Goal: Task Accomplishment & Management: Complete application form

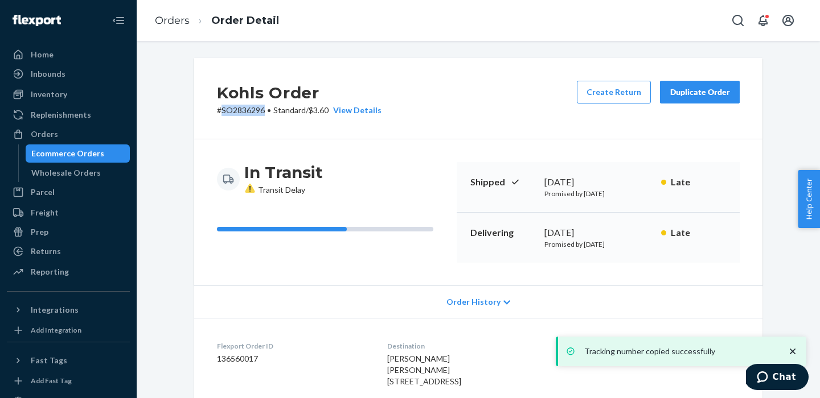
scroll to position [267, 0]
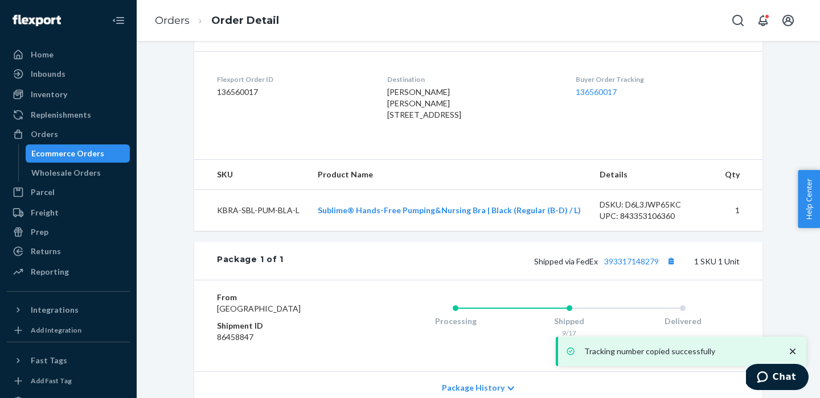
click at [53, 105] on ul "Home Inbounds Shipping Plans Problems Inventory Products Branded Packaging Repl…" at bounding box center [68, 164] width 123 height 237
click at [59, 176] on div "Wholesale Orders" at bounding box center [65, 172] width 69 height 11
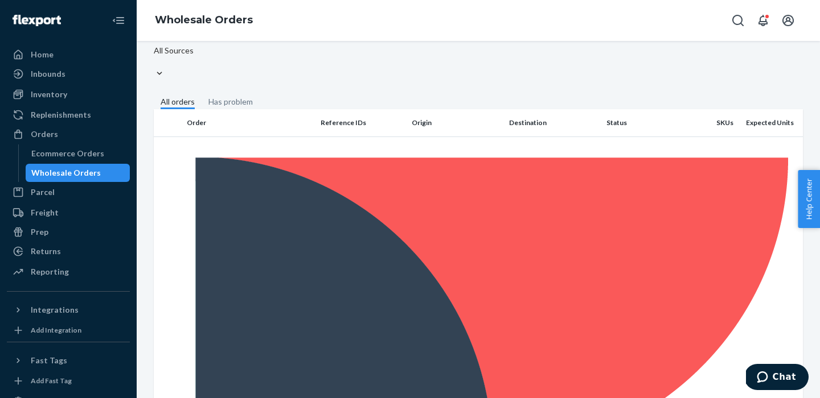
scroll to position [89, 0]
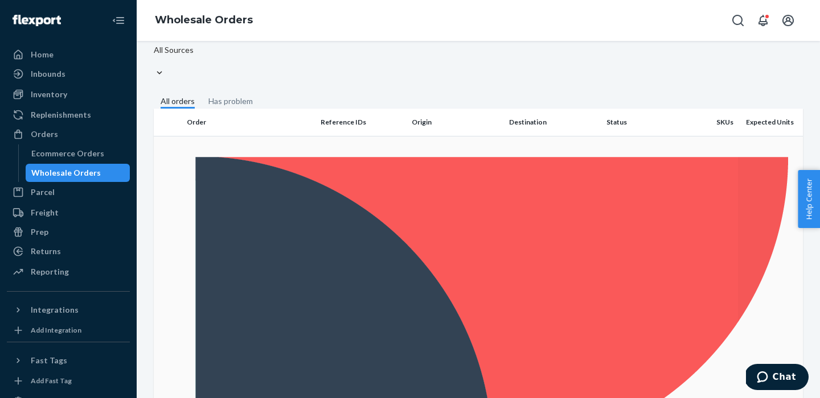
checkbox input "true"
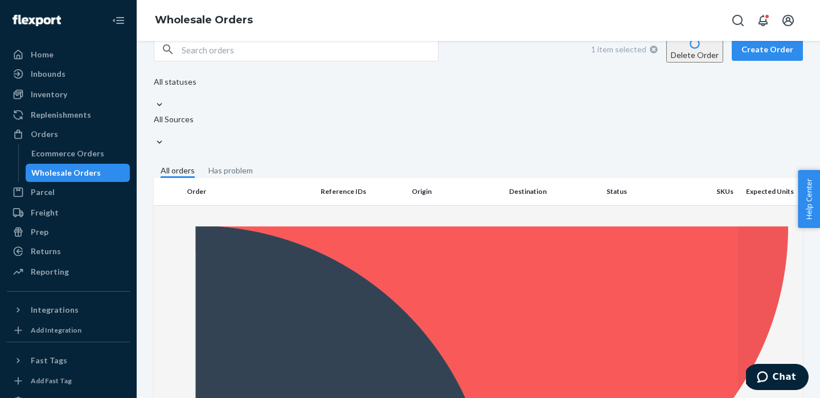
scroll to position [0, 0]
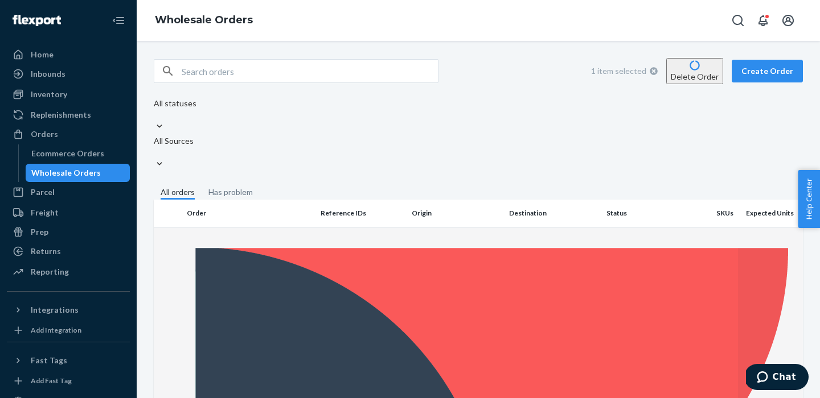
click at [689, 65] on button "Delete Order" at bounding box center [694, 71] width 57 height 26
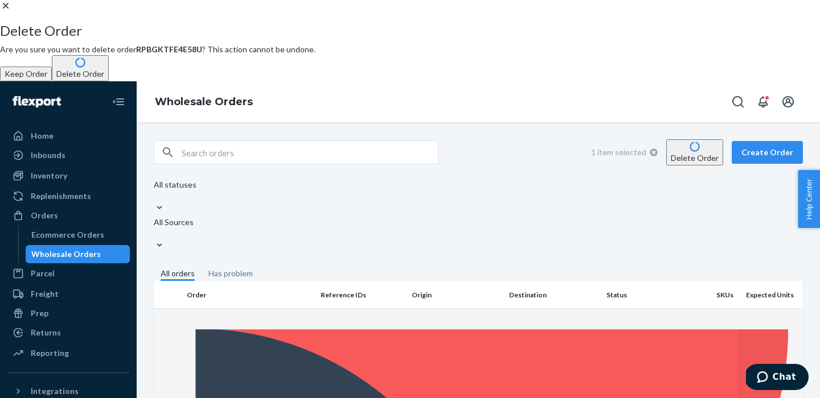
click at [109, 81] on button "Delete Order" at bounding box center [80, 68] width 57 height 26
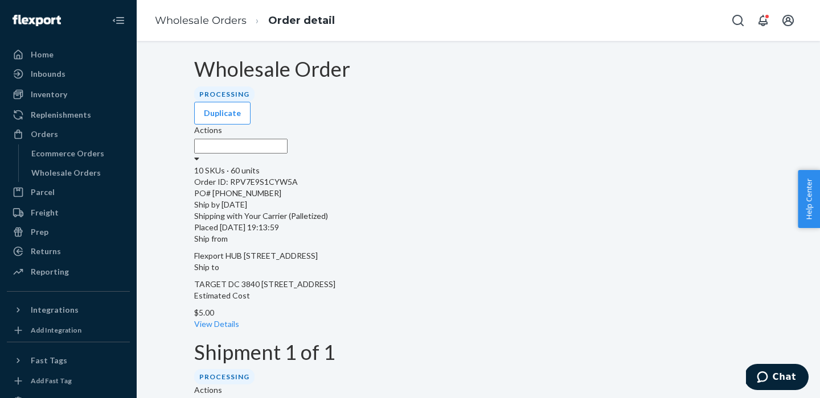
scroll to position [3, 0]
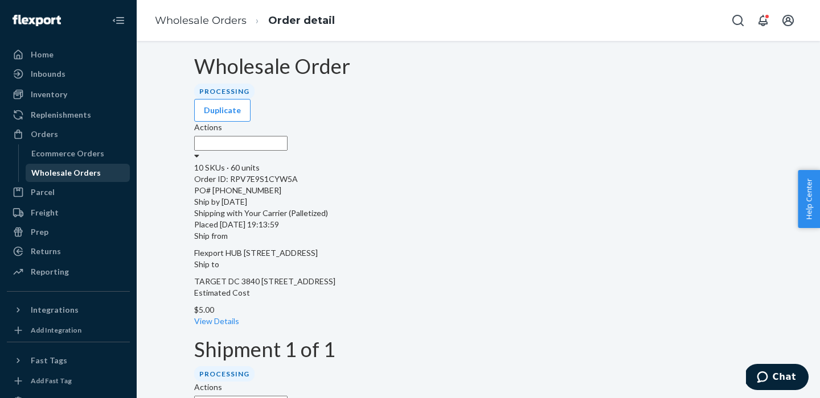
click at [60, 174] on div "Wholesale Orders" at bounding box center [65, 172] width 69 height 11
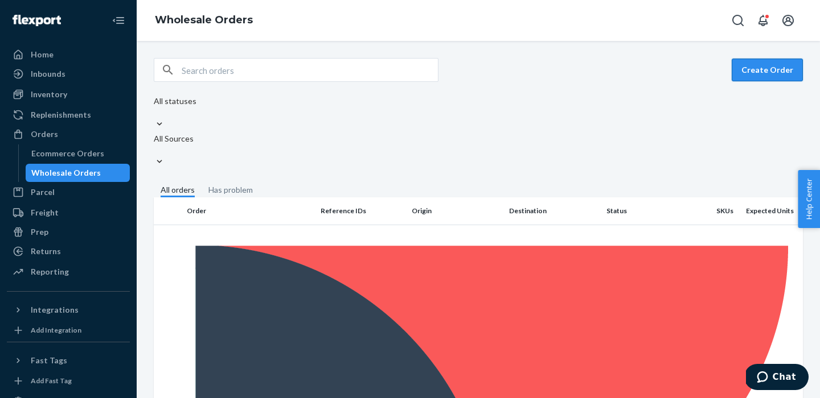
click at [770, 73] on button "Create Order" at bounding box center [766, 70] width 71 height 23
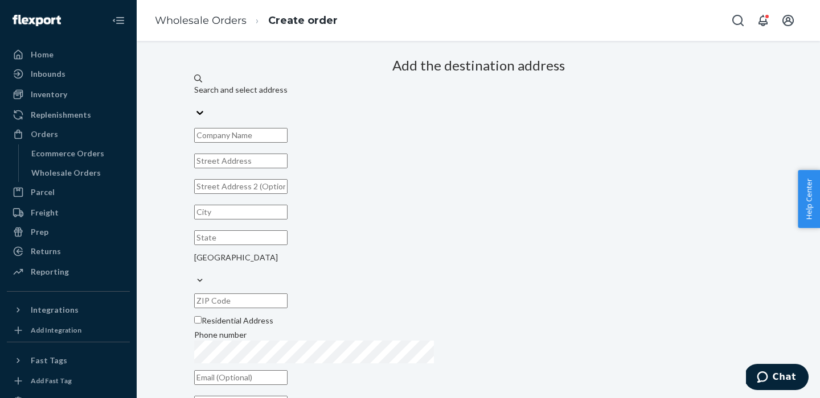
click at [429, 96] on div "Search and select address" at bounding box center [478, 89] width 568 height 11
click at [195, 107] on input "Search and select address" at bounding box center [194, 101] width 1 height 11
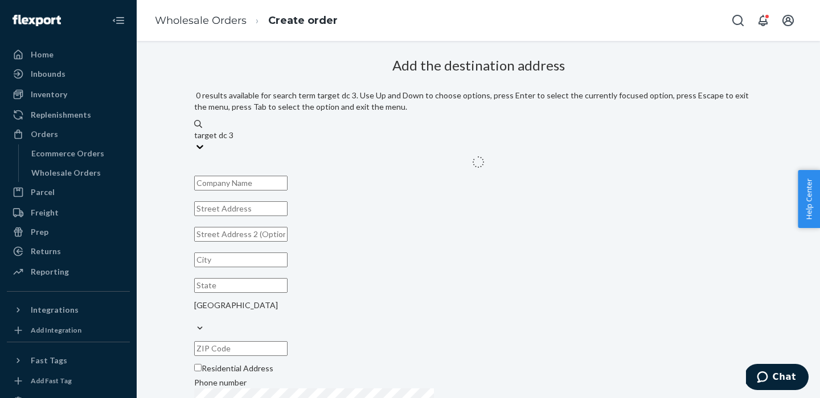
type input "target dc 3841"
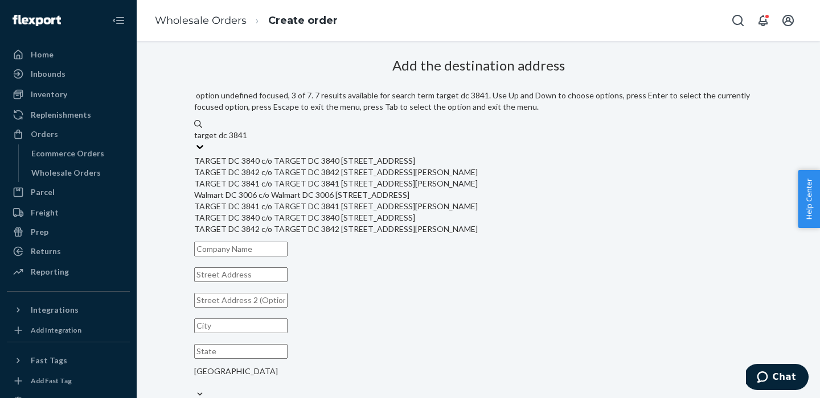
click at [408, 190] on div "TARGET DC 3841 c/o TARGET DC 3841 [STREET_ADDRESS][PERSON_NAME]" at bounding box center [478, 183] width 568 height 11
click at [246, 141] on input "target dc 3841" at bounding box center [220, 135] width 52 height 11
type input "TARGET DC 3841"
type input "[STREET_ADDRESS][PERSON_NAME]"
type input "[GEOGRAPHIC_DATA]"
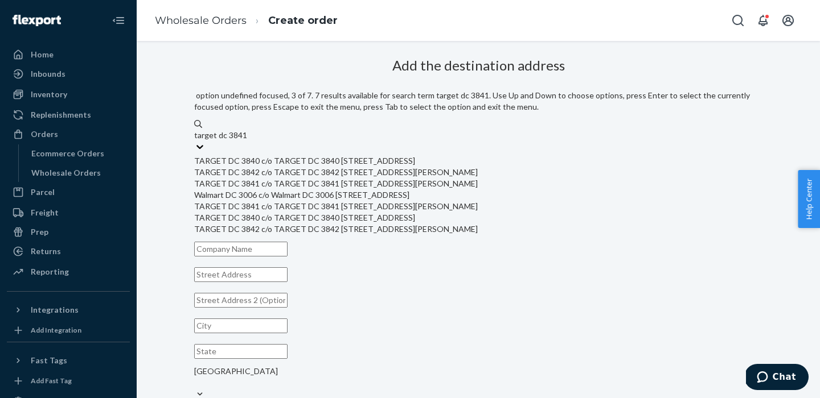
type input "VA"
type input "23434"
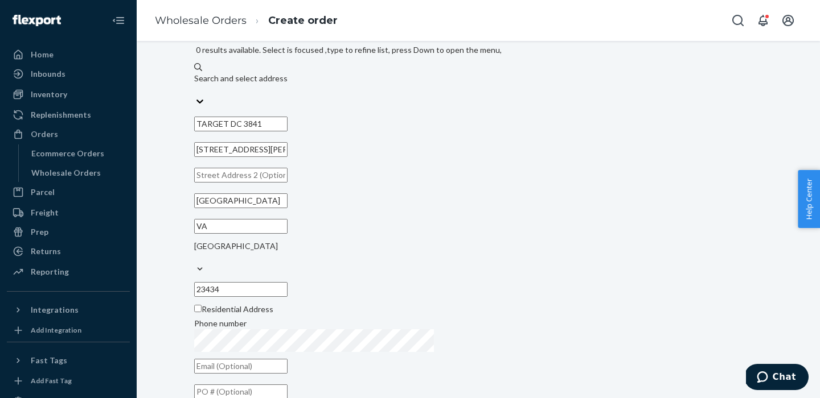
scroll to position [62, 0]
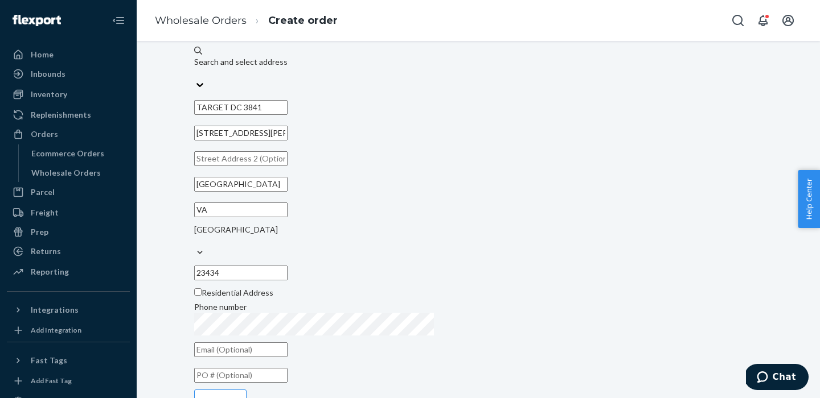
click at [287, 368] on input "text" at bounding box center [240, 375] width 93 height 15
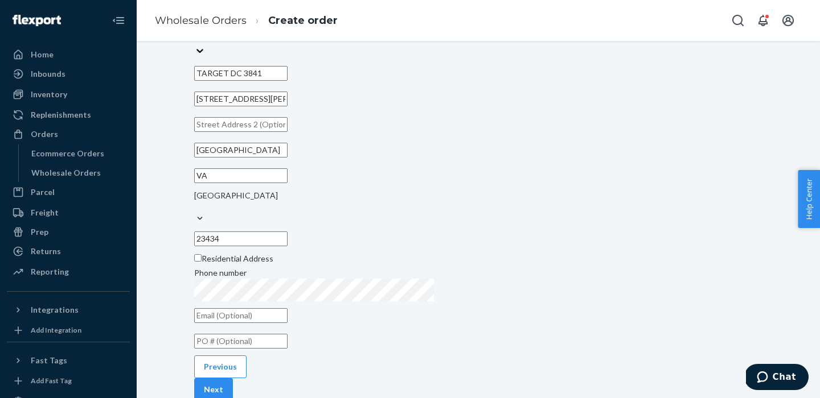
paste input "[PHONE_NUMBER]"
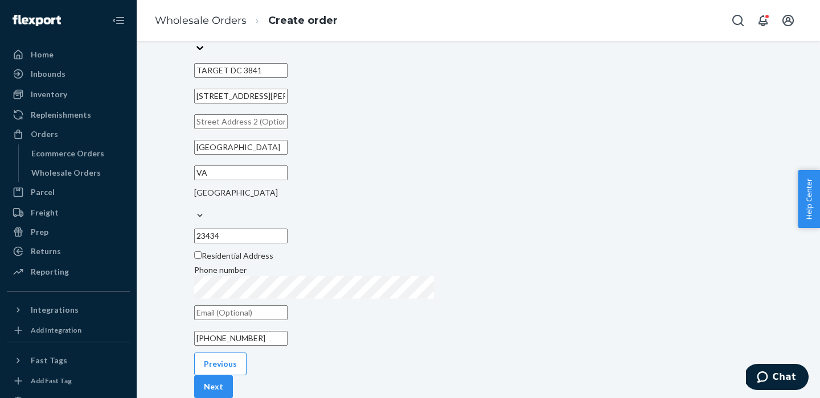
scroll to position [131, 0]
type input "[PHONE_NUMBER]"
click at [318, 353] on div "Previous Next" at bounding box center [478, 376] width 568 height 46
click at [233, 376] on button "Next" at bounding box center [213, 387] width 39 height 23
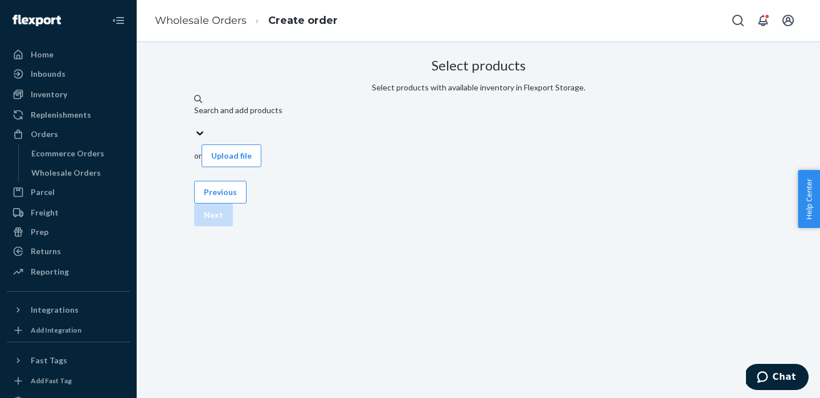
scroll to position [29, 0]
click at [261, 145] on button "Upload file" at bounding box center [232, 156] width 60 height 23
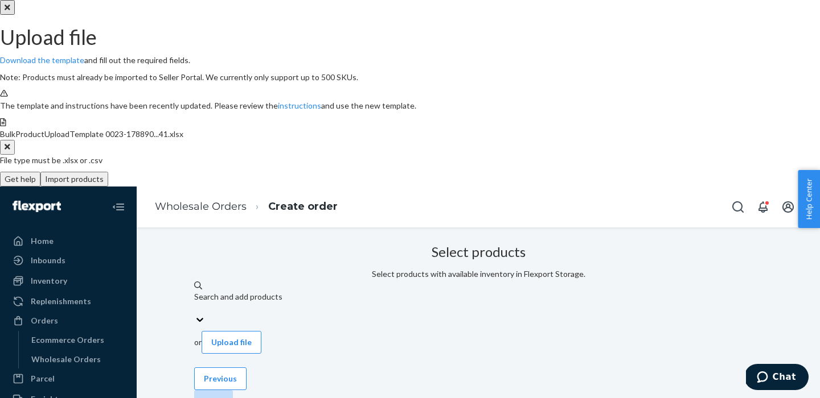
click at [108, 187] on button "Import products" at bounding box center [74, 179] width 68 height 15
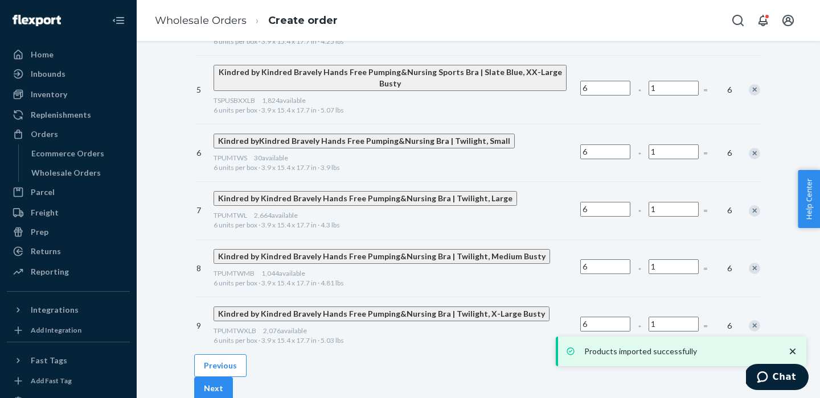
scroll to position [524, 0]
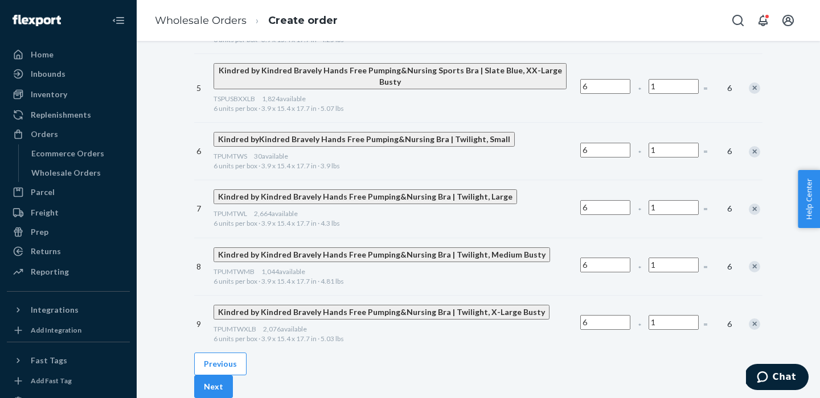
click at [737, 353] on div "Previous Next" at bounding box center [478, 376] width 568 height 46
click at [233, 376] on button "Next" at bounding box center [213, 387] width 39 height 23
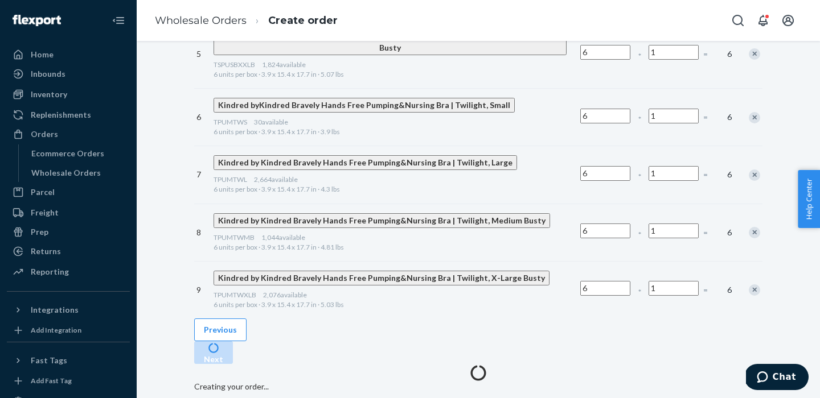
scroll to position [182, 0]
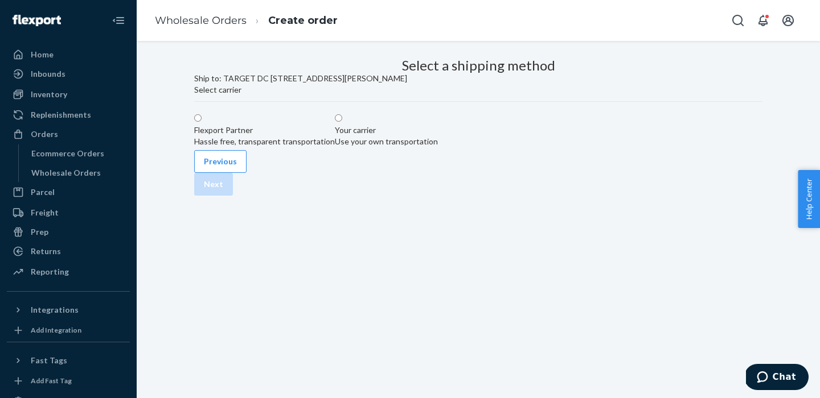
scroll to position [29, 0]
click at [438, 136] on div "Your carrier" at bounding box center [386, 130] width 103 height 11
click at [342, 122] on input "Your carrier Use your own transportation" at bounding box center [338, 117] width 7 height 7
radio input "true"
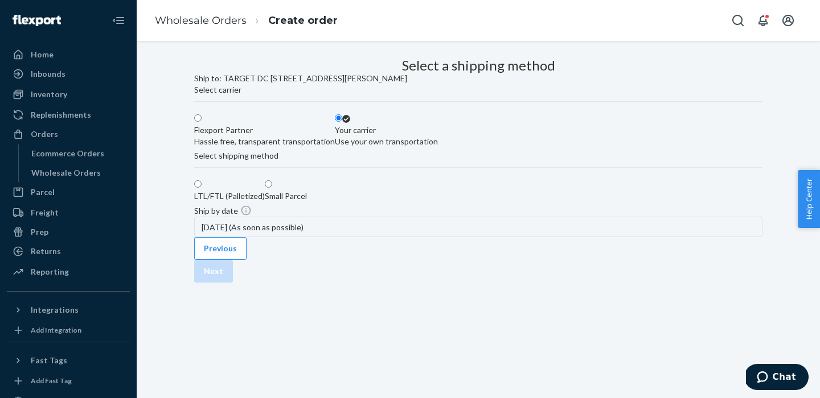
click at [249, 202] on div "LTL/FTL (Palletized)" at bounding box center [229, 196] width 71 height 11
click at [202, 188] on input "LTL/FTL (Palletized)" at bounding box center [197, 183] width 7 height 7
radio input "true"
click at [286, 237] on div "[DATE] (As soon as possible)" at bounding box center [478, 227] width 568 height 20
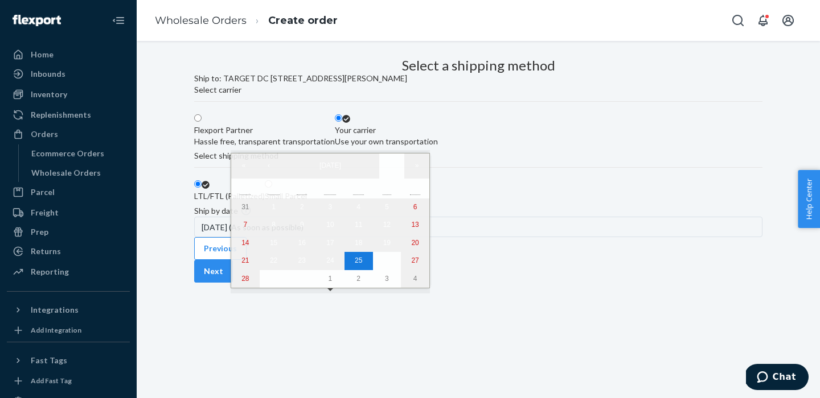
click at [380, 237] on div "Ship by date [DATE] (As soon as possible)" at bounding box center [478, 221] width 568 height 32
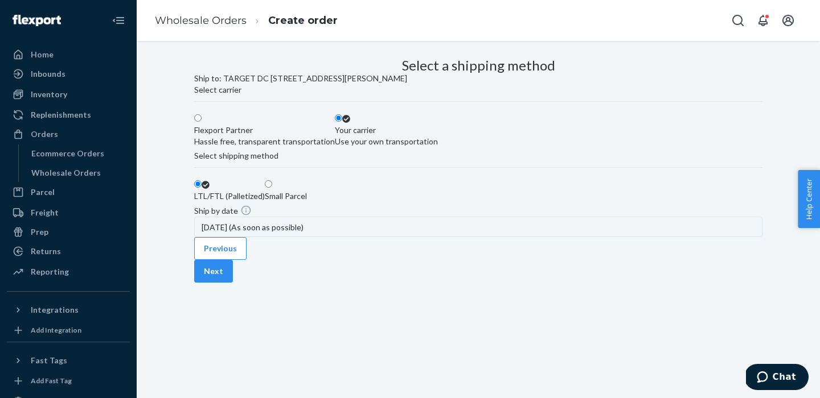
scroll to position [85, 0]
click at [233, 283] on button "Next" at bounding box center [213, 271] width 39 height 23
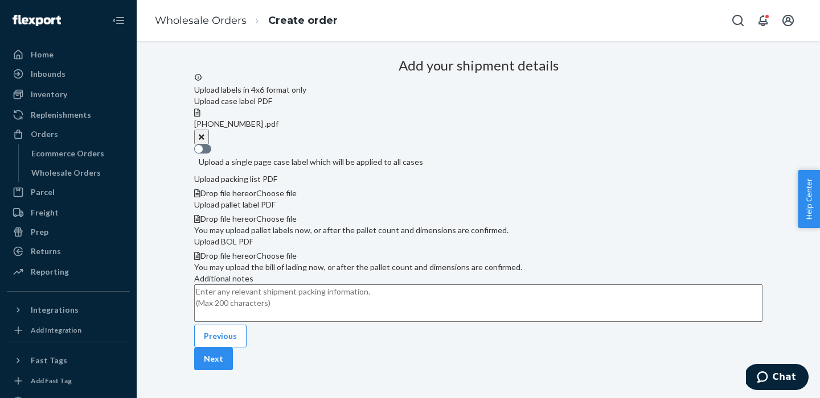
scroll to position [327, 0]
click at [233, 348] on button "Next" at bounding box center [213, 359] width 39 height 23
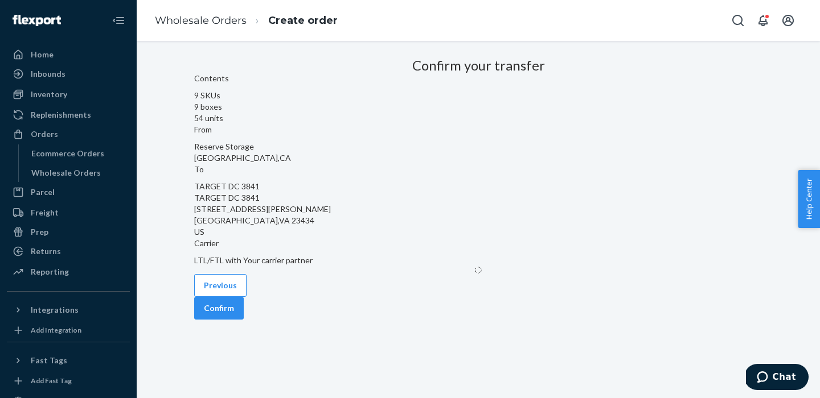
scroll to position [29, 0]
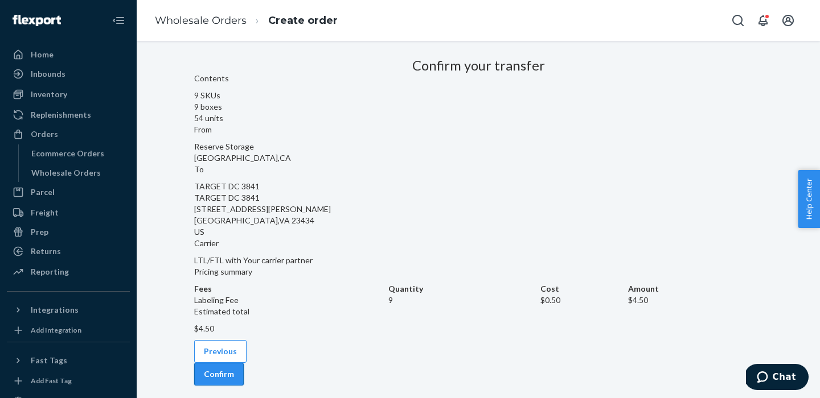
click at [244, 363] on button "Confirm" at bounding box center [219, 374] width 50 height 23
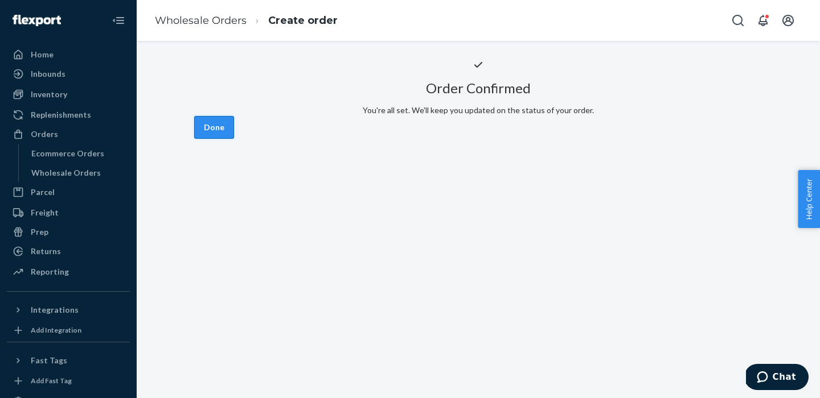
click at [234, 139] on button "Done" at bounding box center [214, 127] width 40 height 23
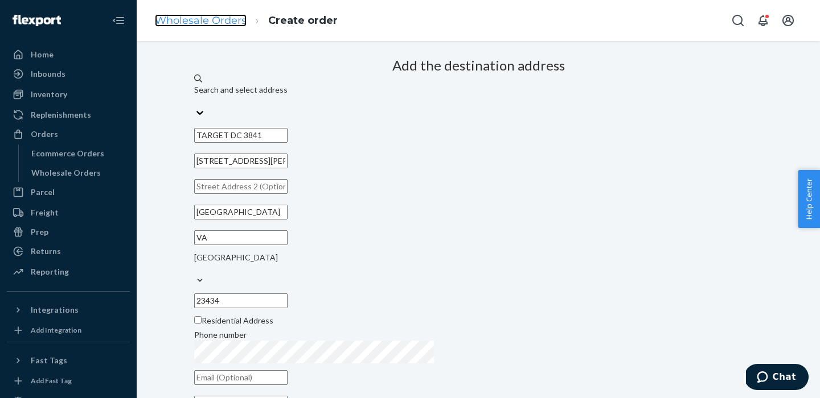
click at [198, 17] on link "Wholesale Orders" at bounding box center [201, 20] width 92 height 13
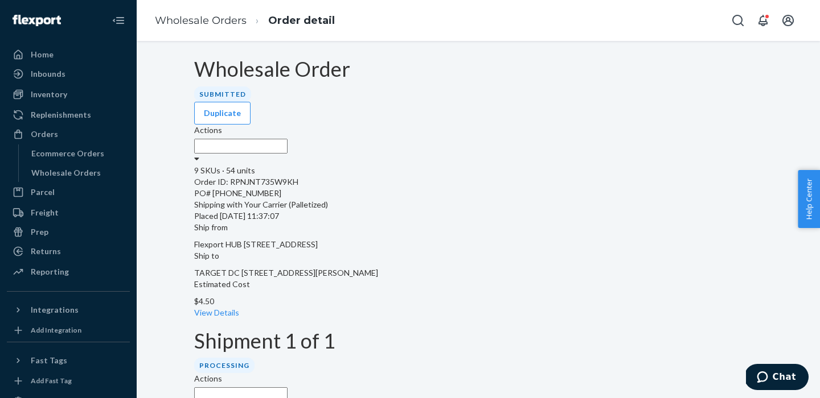
drag, startPoint x: 256, startPoint y: 311, endPoint x: 323, endPoint y: 305, distance: 67.5
copy p "WK7Y4Y48W6RTG"
click at [219, 24] on link "Wholesale Orders" at bounding box center [201, 20] width 92 height 13
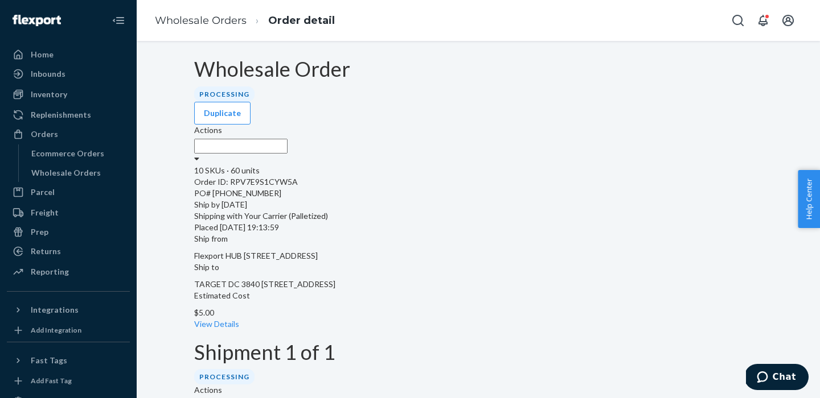
click at [256, 211] on p "Ship by [DATE]" at bounding box center [478, 204] width 568 height 11
drag, startPoint x: 256, startPoint y: 321, endPoint x: 324, endPoint y: 324, distance: 67.8
copy p "WLPXNHZUIMZKD"
click at [211, 24] on link "Wholesale Orders" at bounding box center [201, 20] width 92 height 13
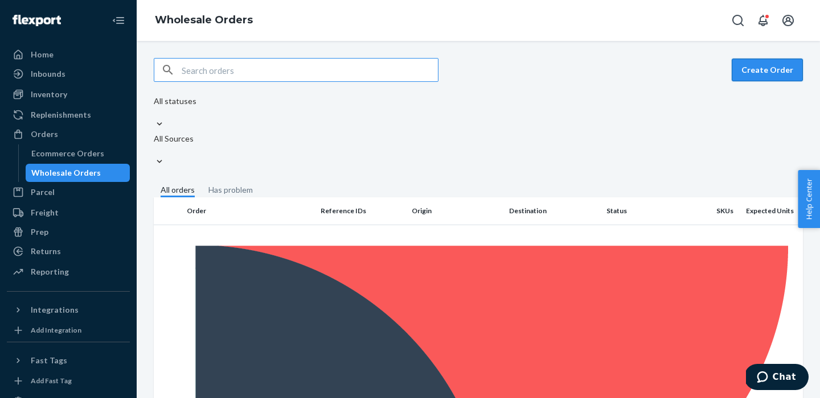
click at [781, 71] on button "Create Order" at bounding box center [766, 70] width 71 height 23
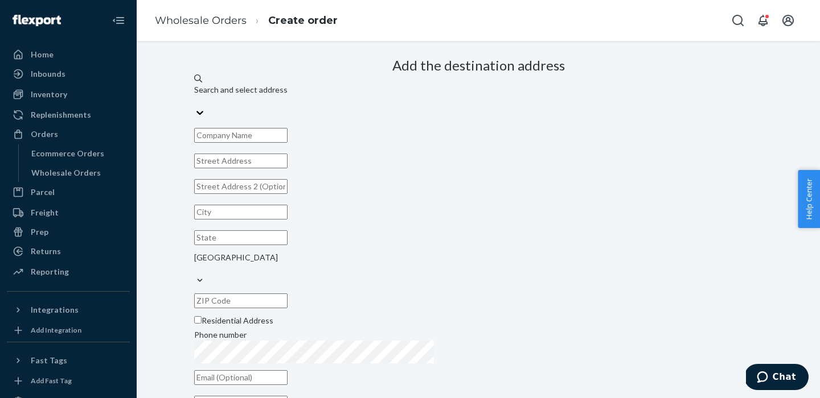
click at [406, 96] on div "Search and select address" at bounding box center [478, 89] width 568 height 11
click at [195, 107] on input "Search and select address" at bounding box center [194, 101] width 1 height 11
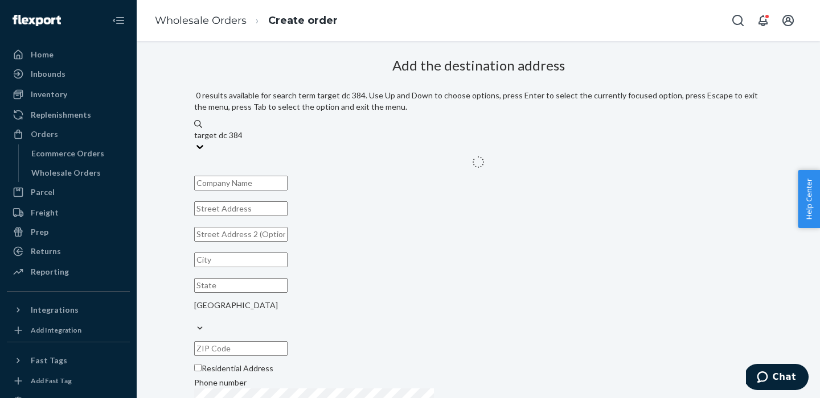
type input "target dc 3842"
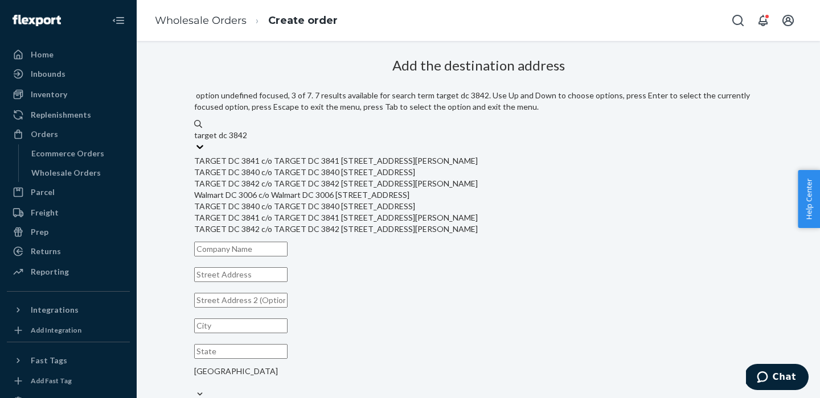
click at [417, 190] on div "TARGET DC 3842 c/o TARGET DC 3842 [STREET_ADDRESS][PERSON_NAME]" at bounding box center [478, 183] width 568 height 11
click at [246, 141] on input "target dc 3842" at bounding box center [220, 135] width 52 height 11
type input "TARGET DC 3842"
type input "1115 Macom Dr"
type input "DeKalb"
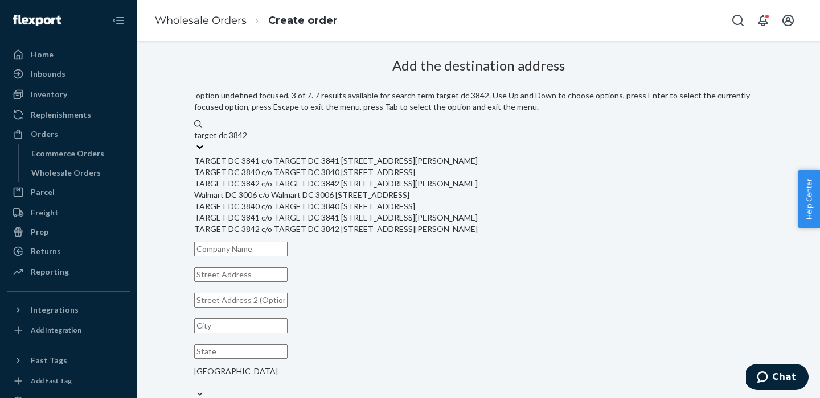
type input "IL"
type input "60115"
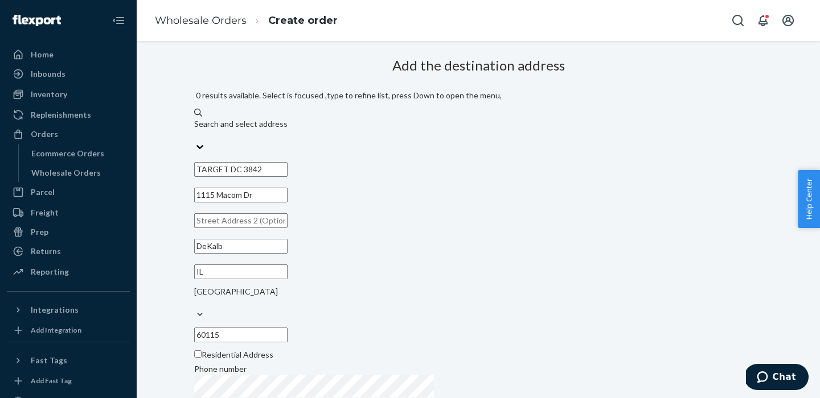
click at [321, 231] on div "Add the destination address 0 results available. Select is focused ,type to ref…" at bounding box center [478, 252] width 568 height 396
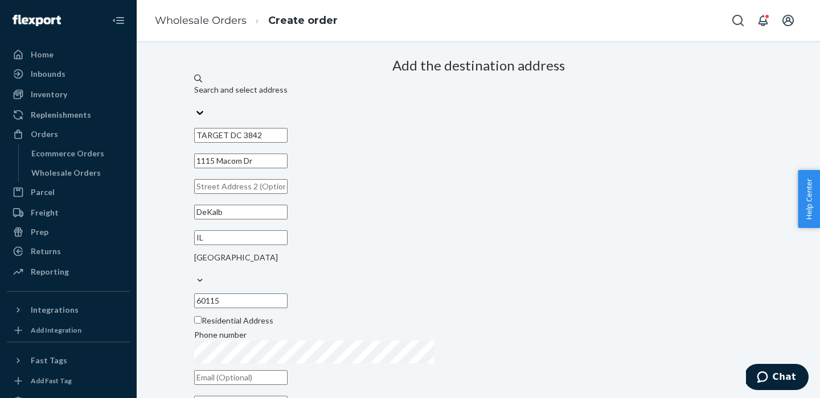
scroll to position [149, 0]
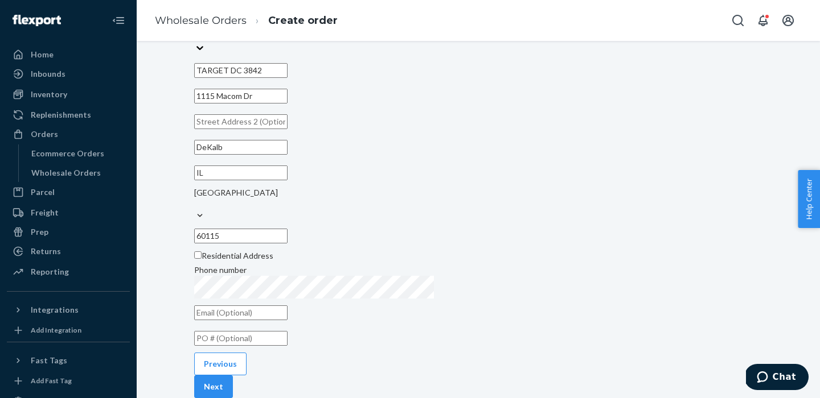
click at [287, 331] on input "text" at bounding box center [240, 338] width 93 height 15
paste input "[PHONE_NUMBER]"
type input "[PHONE_NUMBER]"
click at [233, 376] on button "Next" at bounding box center [213, 387] width 39 height 23
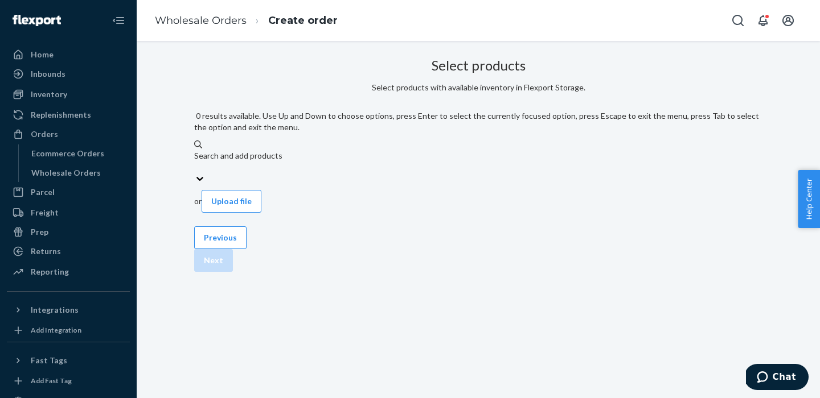
click at [380, 150] on div "Search and add products" at bounding box center [478, 161] width 568 height 23
click at [195, 162] on input "0 results available. Use Up and Down to choose options, press Enter to select t…" at bounding box center [194, 167] width 1 height 11
paste input "TSPUSBXXLB"
type input "TSPUSBXXLB"
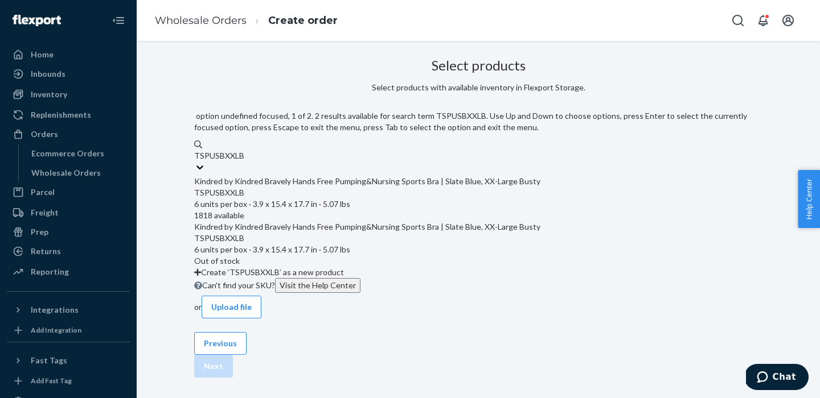
click at [371, 187] on div "TSPUSBXXLB" at bounding box center [478, 192] width 568 height 11
click at [244, 162] on input "TSPUSBXXLB" at bounding box center [219, 155] width 50 height 11
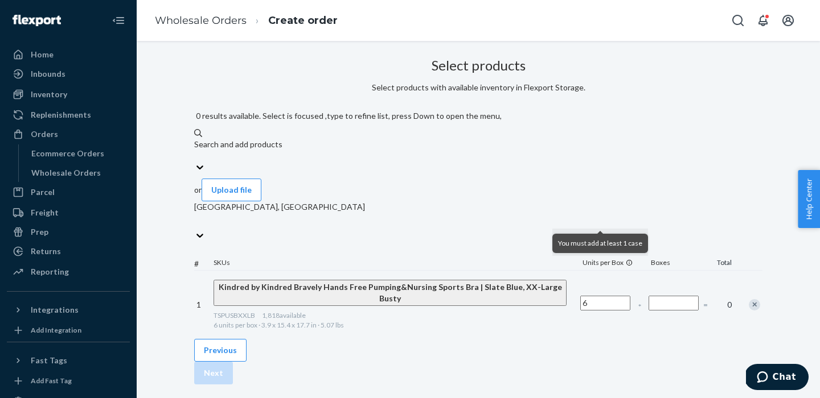
click at [648, 296] on input "Number of boxes" at bounding box center [673, 303] width 50 height 15
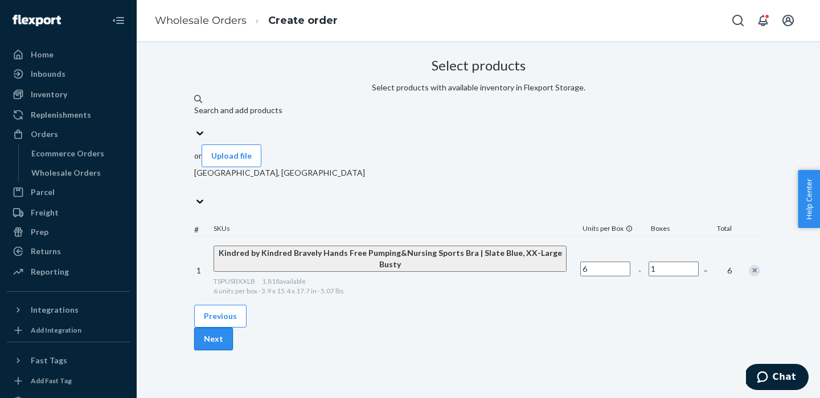
type input "1"
click at [233, 341] on button "Next" at bounding box center [213, 339] width 39 height 23
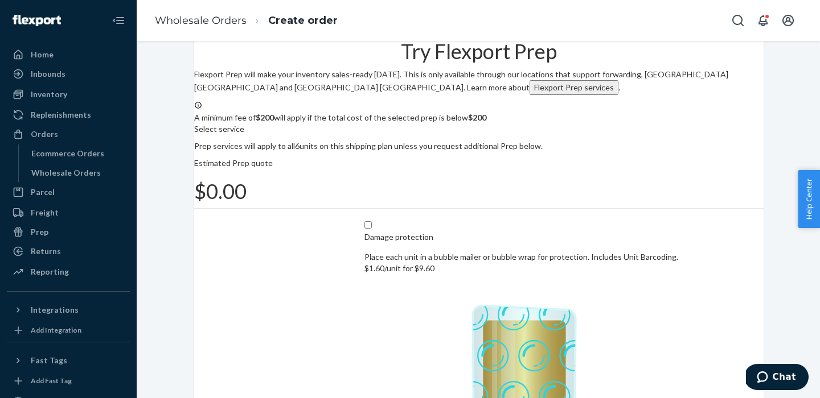
scroll to position [73, 0]
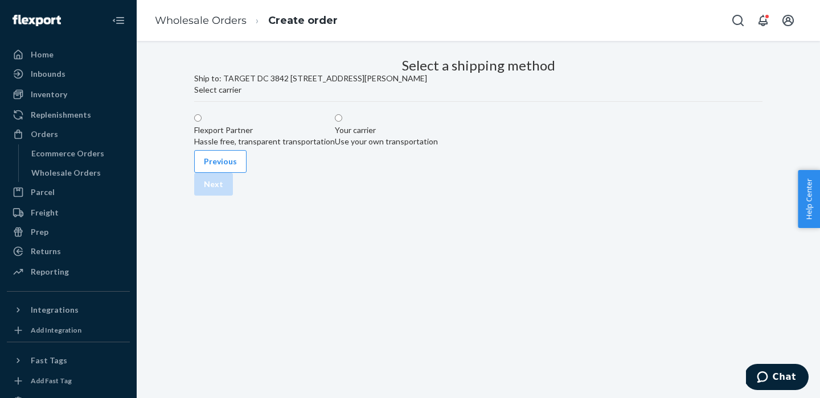
click at [438, 147] on div "Use your own transportation" at bounding box center [386, 141] width 103 height 11
click at [342, 122] on input "Your carrier Use your own transportation" at bounding box center [338, 117] width 7 height 7
radio input "true"
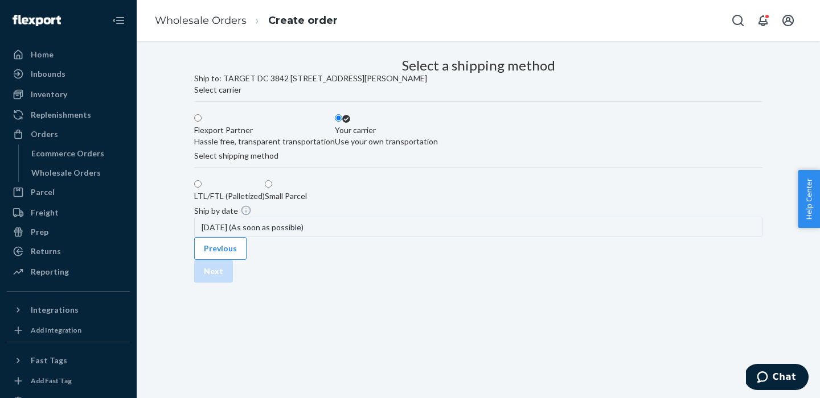
click at [254, 202] on div "LTL/FTL (Palletized)" at bounding box center [229, 196] width 71 height 11
click at [202, 188] on input "LTL/FTL (Palletized)" at bounding box center [197, 183] width 7 height 7
radio input "true"
click at [233, 283] on button "Next" at bounding box center [213, 271] width 39 height 23
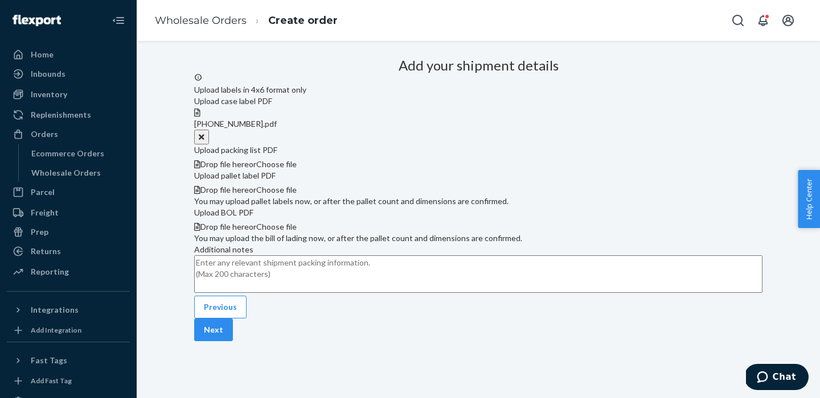
scroll to position [311, 0]
click at [233, 340] on button "Next" at bounding box center [213, 330] width 39 height 23
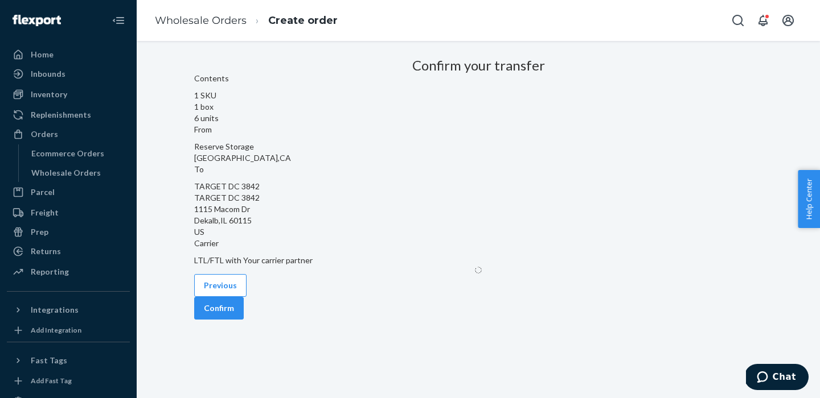
scroll to position [29, 0]
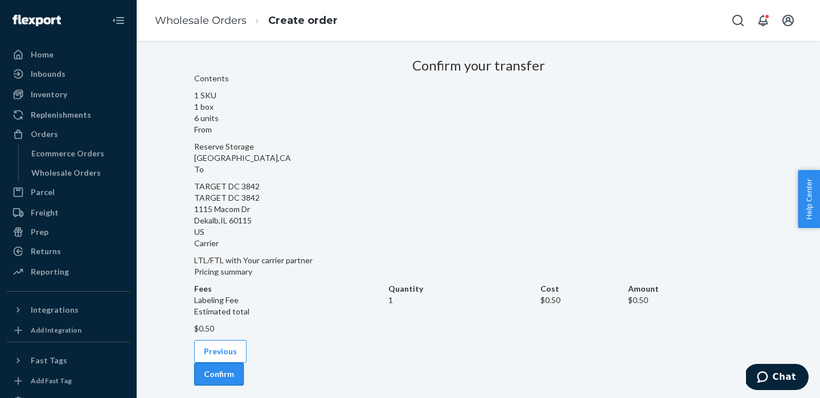
click at [244, 363] on button "Confirm" at bounding box center [219, 374] width 50 height 23
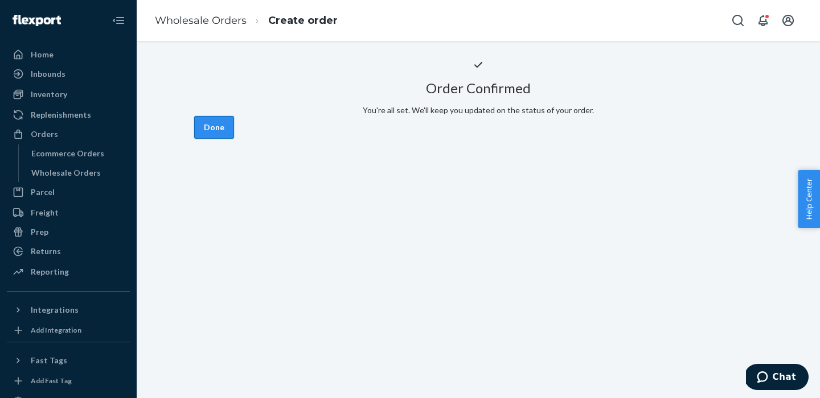
click at [234, 139] on button "Done" at bounding box center [214, 127] width 40 height 23
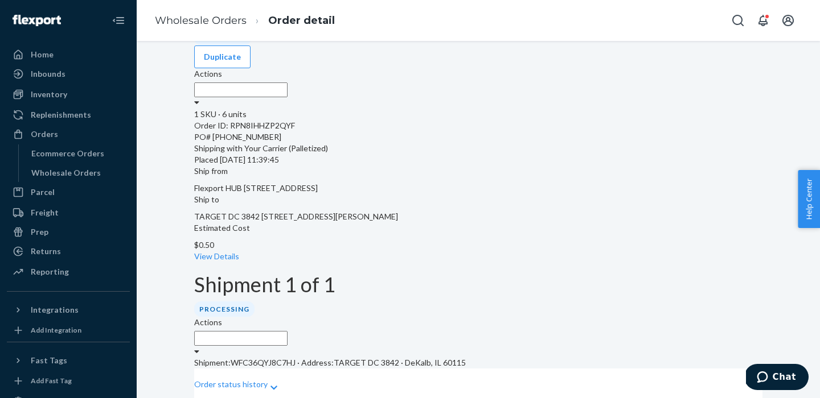
scroll to position [63, 0]
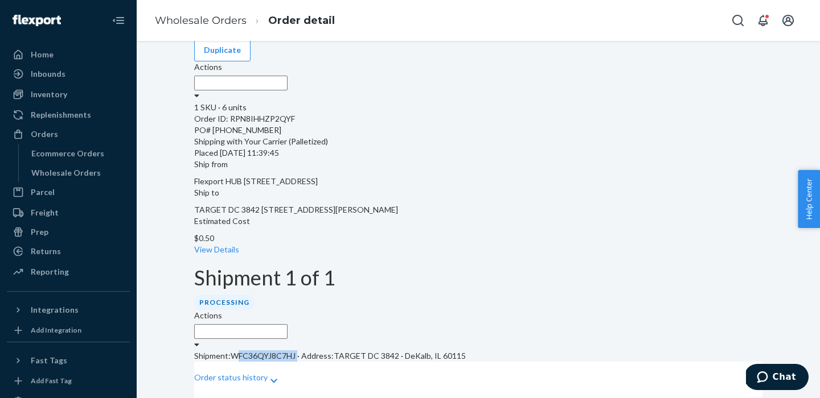
drag, startPoint x: 256, startPoint y: 245, endPoint x: 320, endPoint y: 245, distance: 64.9
click at [320, 351] on p "Shipment: WFC36QYJ8C7HJ · Address: TARGET DC 3842 · DeKalb, IL 60115" at bounding box center [478, 356] width 568 height 11
copy p "WFC36QYJ8C7HJ"
click at [55, 175] on div "Wholesale Orders" at bounding box center [65, 172] width 69 height 11
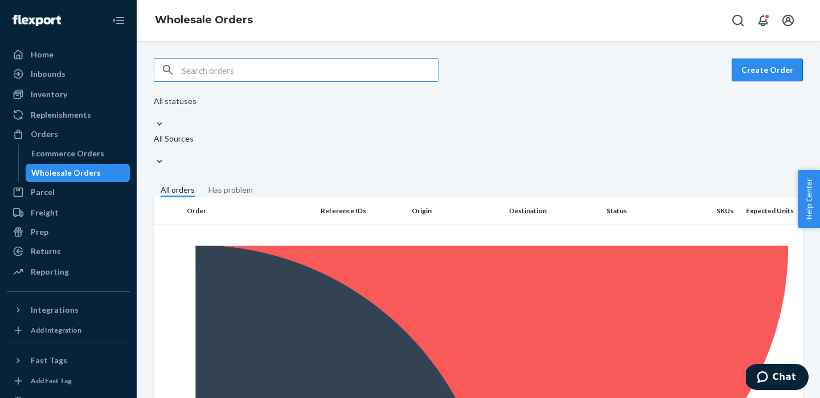
click at [755, 71] on button "Create Order" at bounding box center [766, 70] width 71 height 23
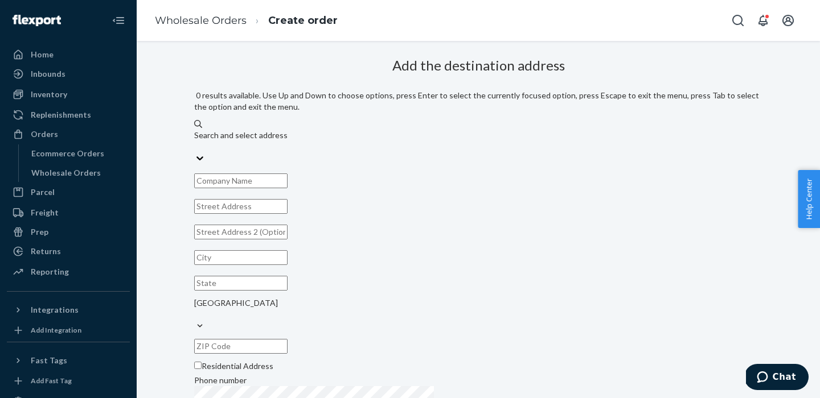
click at [392, 130] on div "Search and select address" at bounding box center [478, 135] width 568 height 11
click at [195, 141] on input "0 results available. Use Up and Down to choose options, press Enter to select t…" at bounding box center [194, 146] width 1 height 11
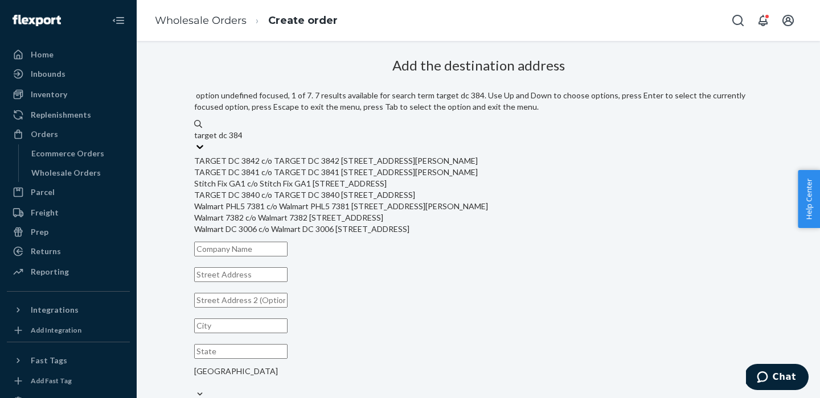
type input "target dc 3840"
click at [443, 190] on div "TARGET DC 3840 c/o TARGET DC 3840 [STREET_ADDRESS]" at bounding box center [478, 183] width 568 height 11
click at [246, 141] on input "target dc 3840" at bounding box center [220, 135] width 52 height 11
type input "TARGET DC 3840"
type input "[STREET_ADDRESS]"
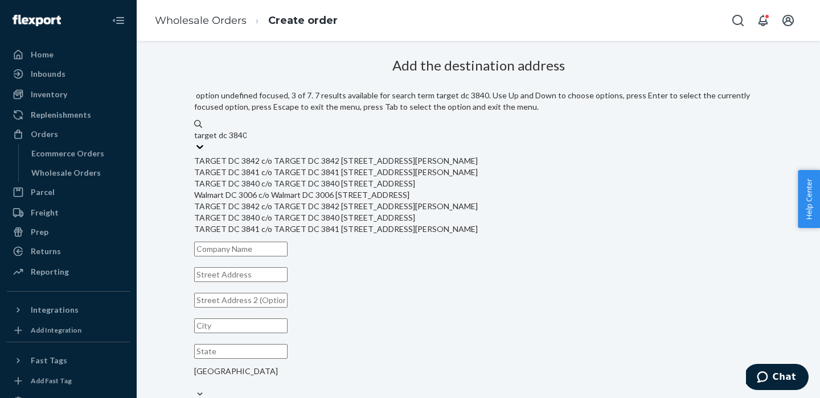
type input "Rialto"
type input "CA"
type input "92377"
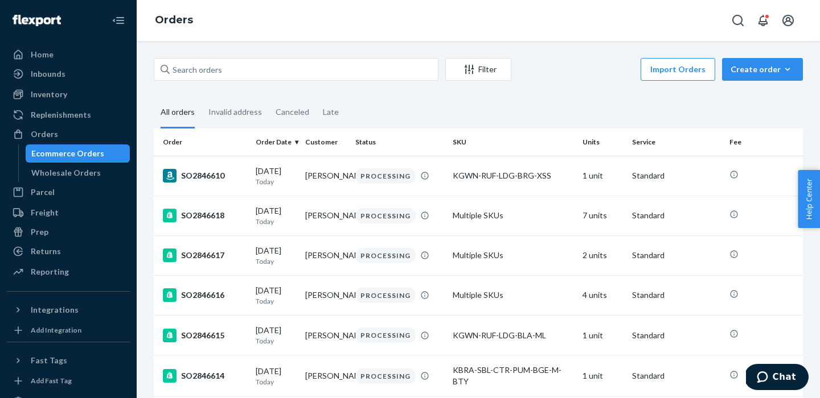
scroll to position [2123, 0]
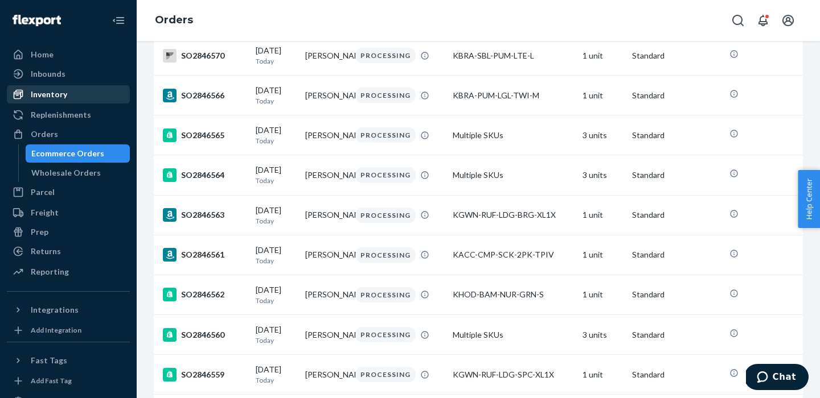
click at [44, 96] on div "Inventory" at bounding box center [49, 94] width 36 height 11
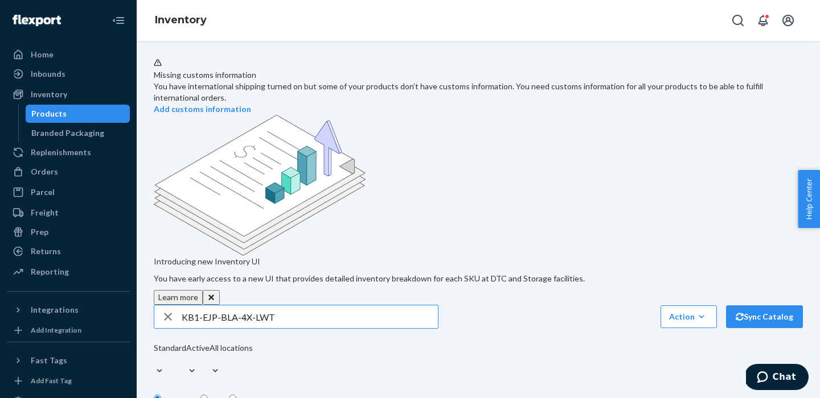
type input "KB1-EJP-BLA-4X-LWT"
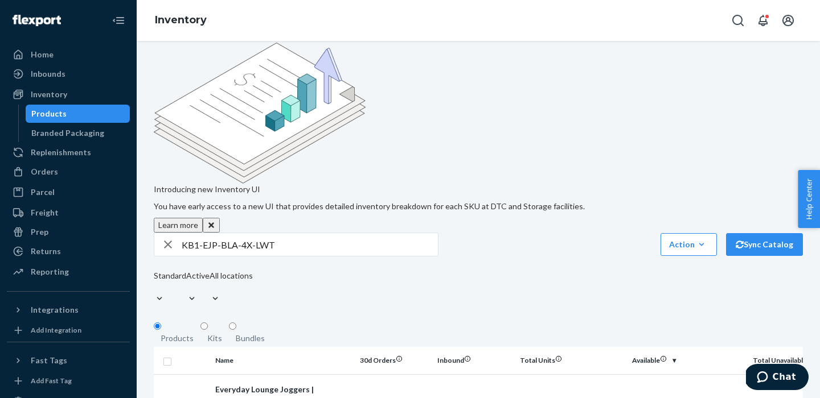
scroll to position [78, 0]
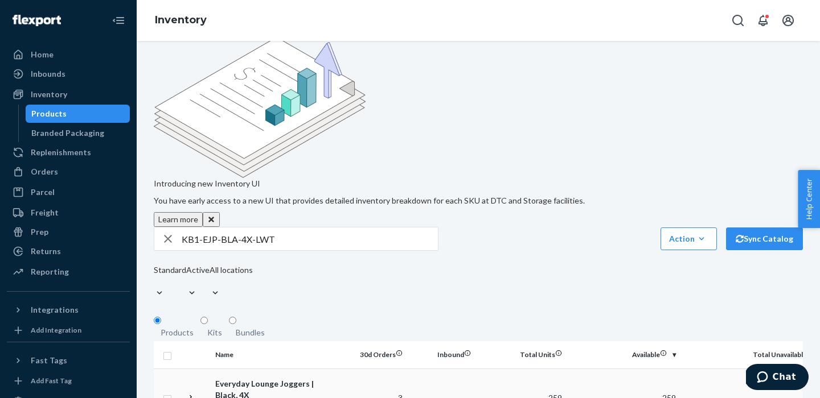
click at [303, 379] on div "Everyday Lounge Joggers | Black, 4X" at bounding box center [274, 390] width 119 height 23
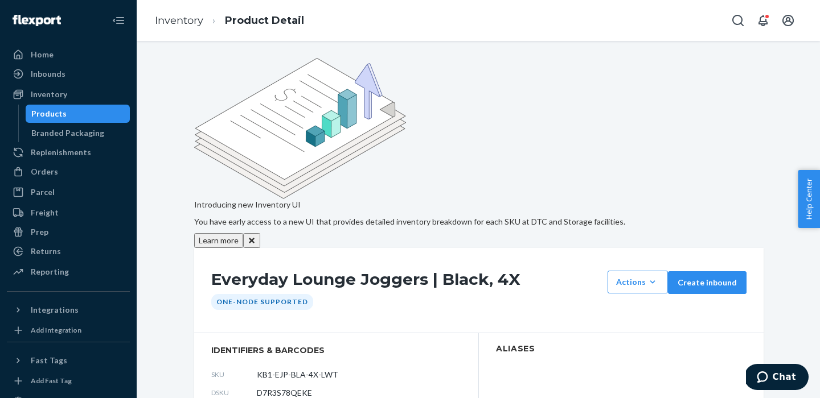
click at [295, 388] on span "D7R3S78QEKE" at bounding box center [284, 393] width 55 height 11
copy span "D7R3S78QEKE"
click at [184, 24] on link "Inventory" at bounding box center [179, 20] width 48 height 13
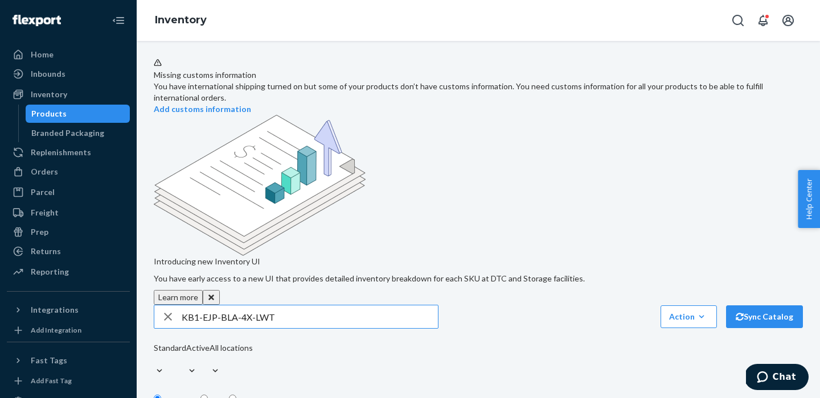
click at [278, 306] on input "KB1-EJP-BLA-4X-LWT" at bounding box center [310, 317] width 256 height 23
type input "KB1-EJP-BLA-LNG-3X"
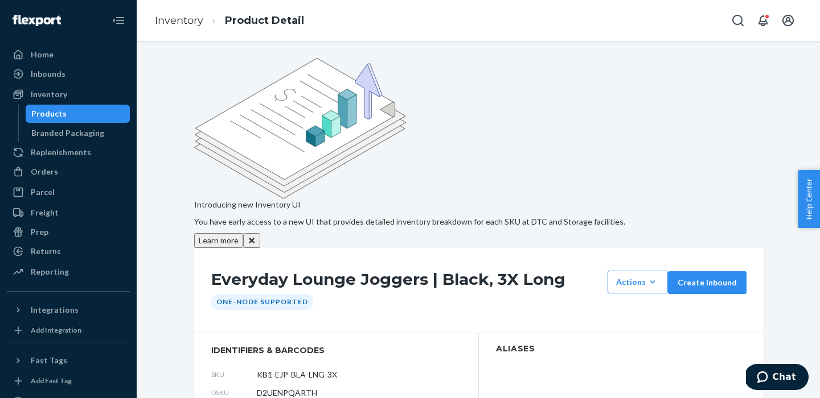
click at [290, 388] on span "D2UENPQARTH" at bounding box center [287, 393] width 60 height 11
copy span "D2UENPQARTH"
